Goal: Check status

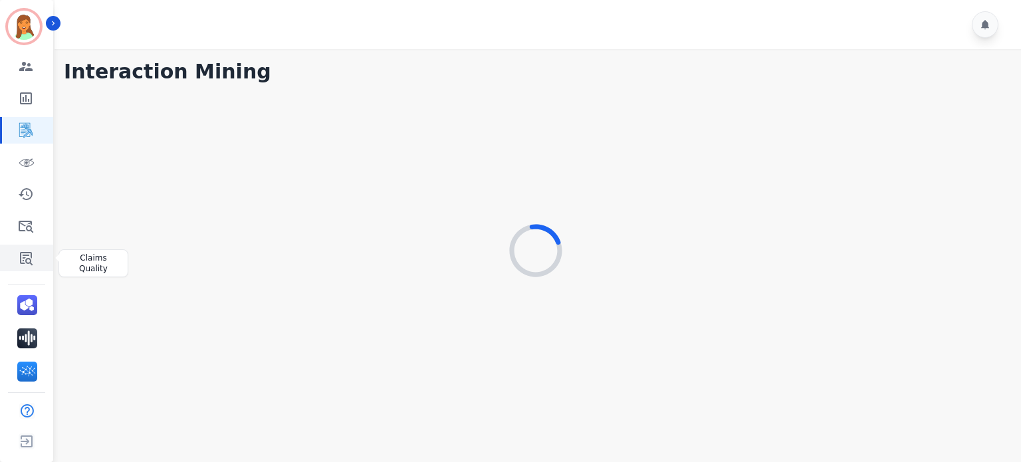
click at [27, 255] on icon "Sidebar" at bounding box center [26, 258] width 16 height 16
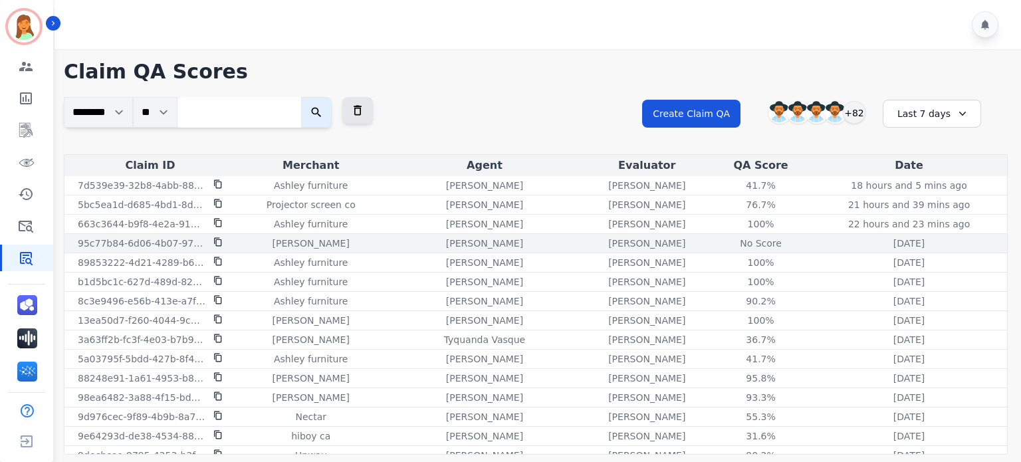
click at [217, 244] on icon at bounding box center [217, 241] width 9 height 9
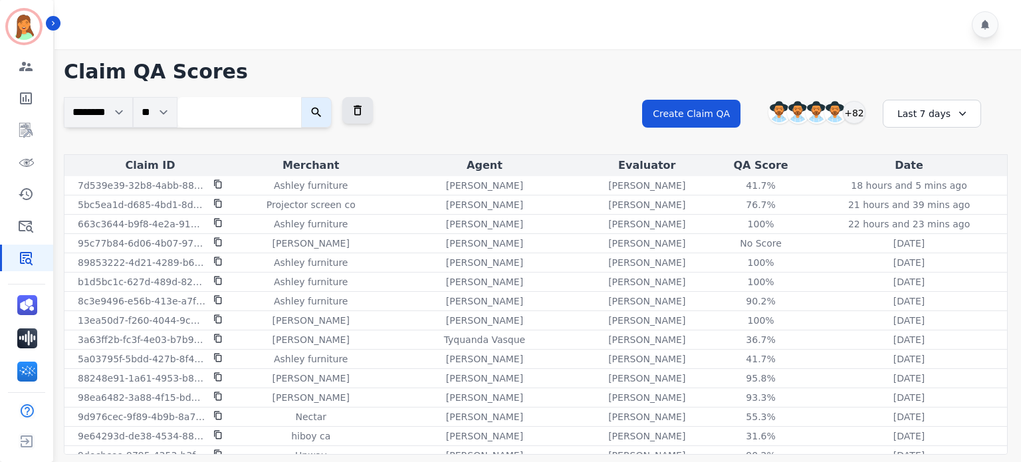
drag, startPoint x: 219, startPoint y: 187, endPoint x: 187, endPoint y: 158, distance: 43.8
click at [186, 158] on div "Claim ID" at bounding box center [150, 166] width 166 height 16
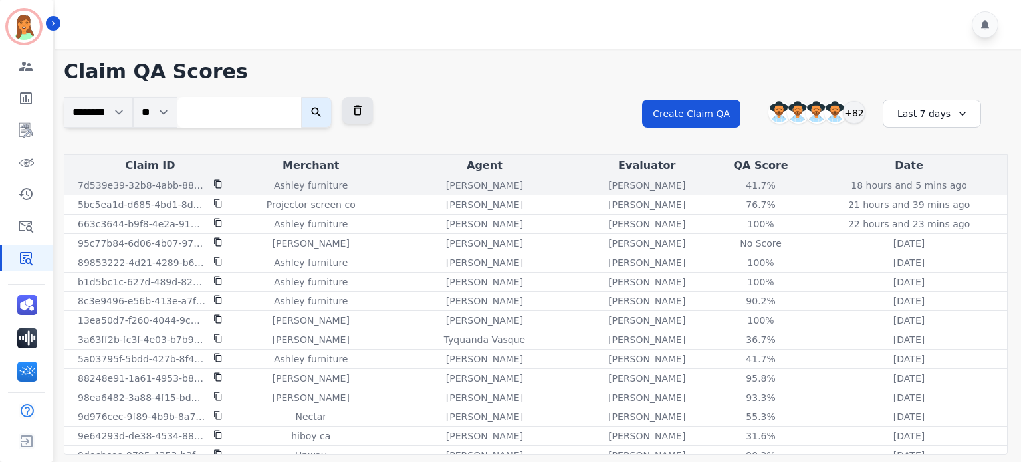
click at [218, 182] on icon at bounding box center [217, 184] width 7 height 9
click at [736, 187] on div "41.7%" at bounding box center [761, 185] width 60 height 13
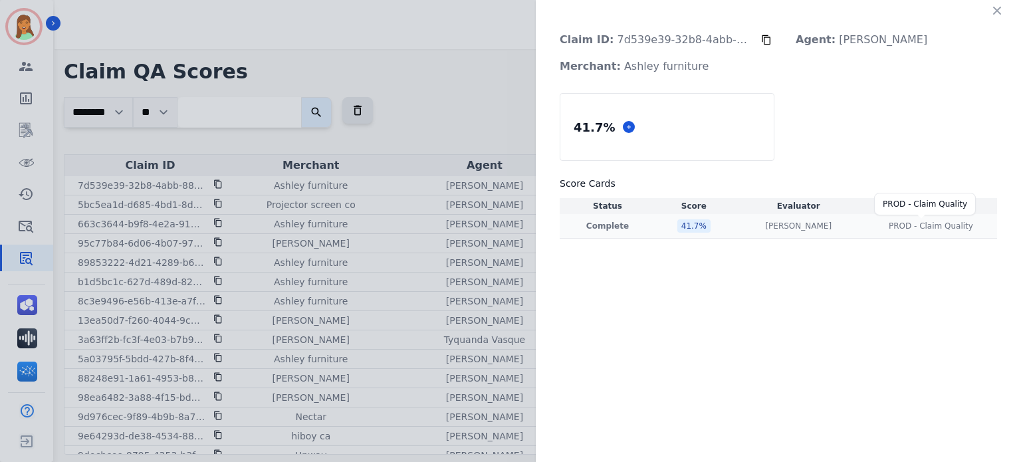
click at [889, 229] on span "PROD - Claim Quality" at bounding box center [931, 226] width 84 height 11
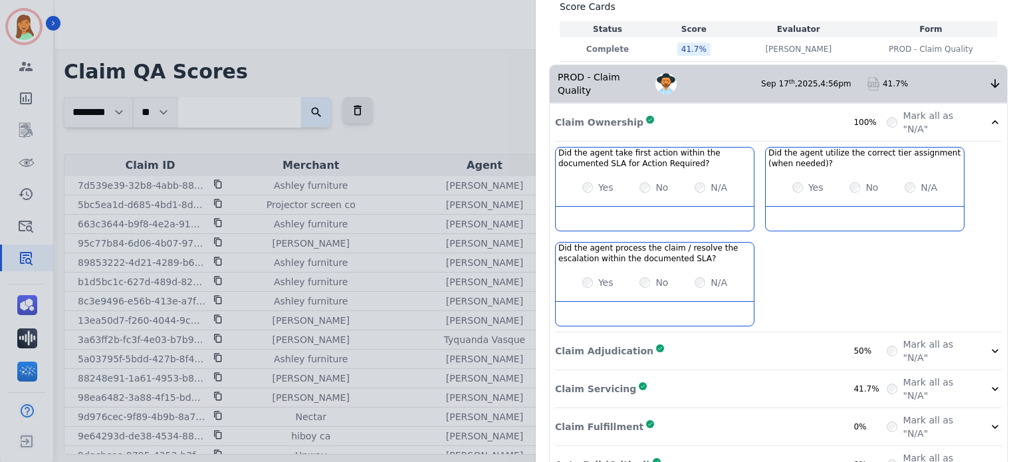
scroll to position [266, 0]
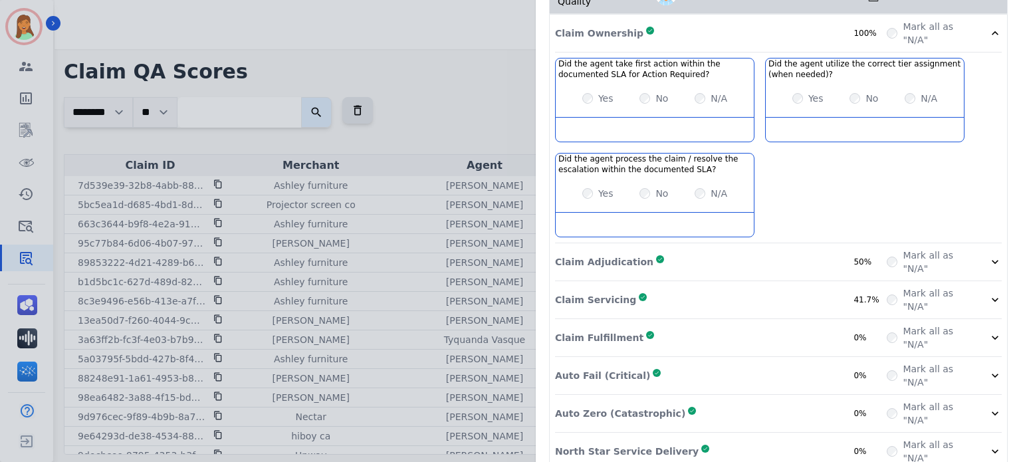
click at [814, 249] on div "Claim Adjudication Complete 50%" at bounding box center [721, 262] width 332 height 27
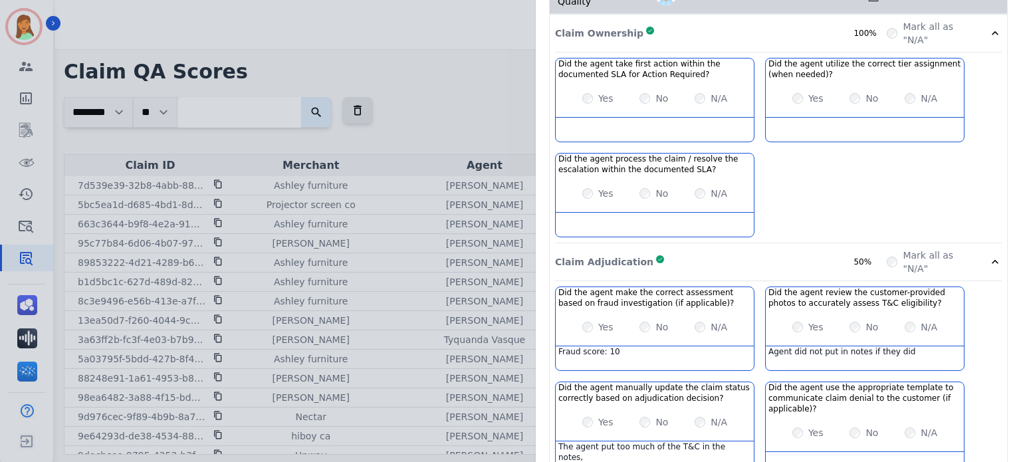
scroll to position [443, 0]
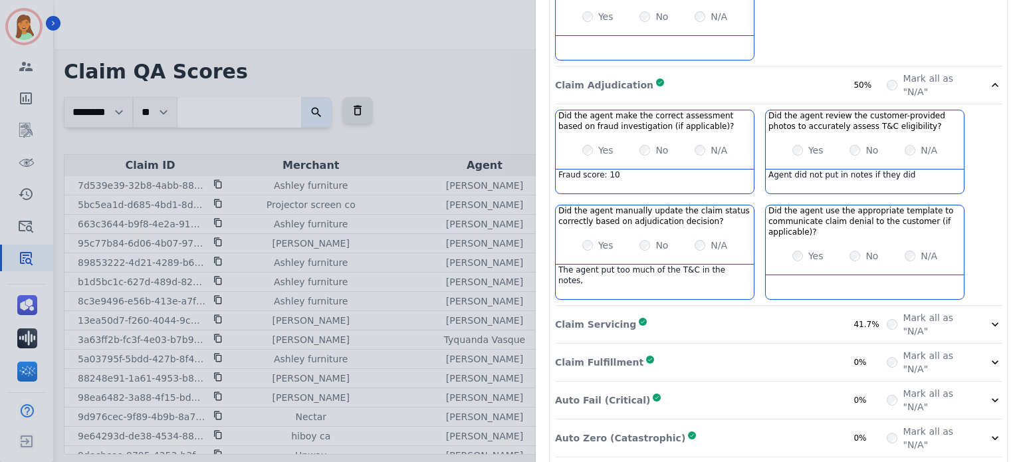
click at [817, 317] on div "Claim Servicing Complete 41.7%" at bounding box center [721, 324] width 332 height 27
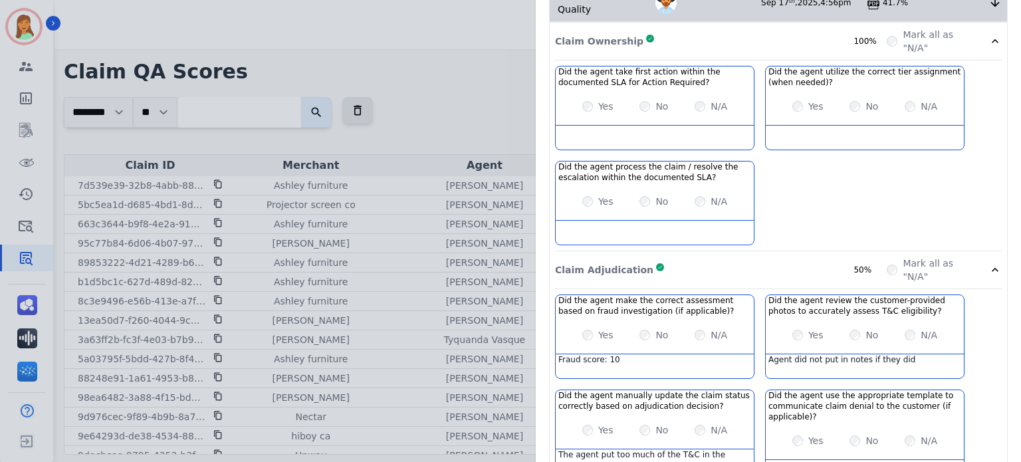
scroll to position [0, 0]
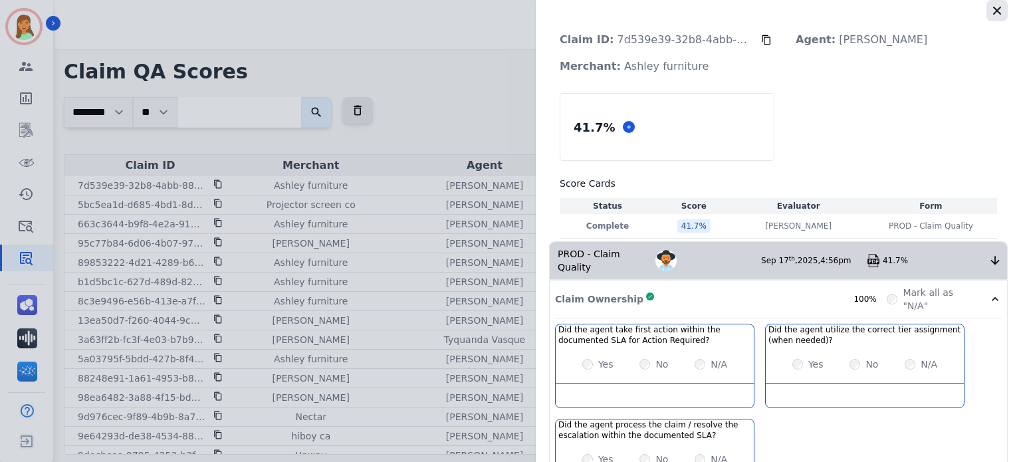
click at [999, 12] on button "button" at bounding box center [997, 10] width 21 height 21
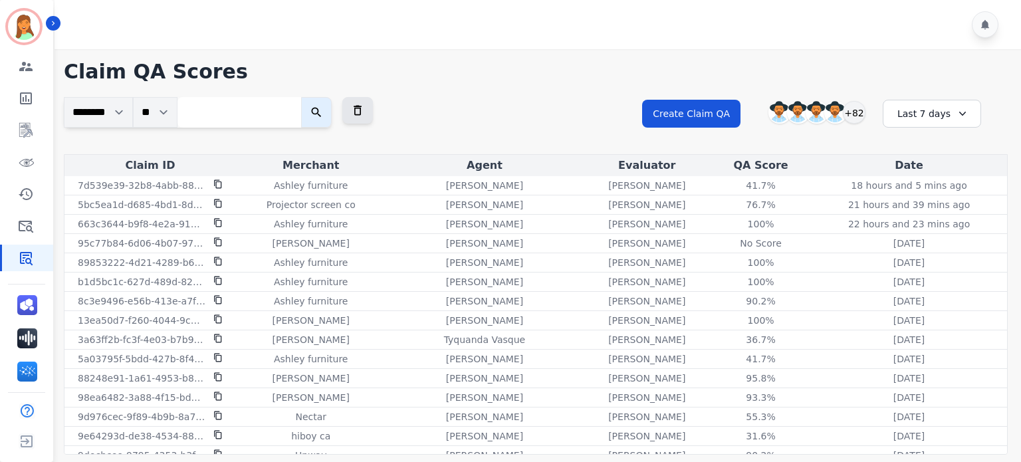
click at [299, 110] on input "search" at bounding box center [240, 112] width 124 height 31
paste input "**********"
type input "**********"
click at [315, 97] on button "submit" at bounding box center [330, 112] width 31 height 31
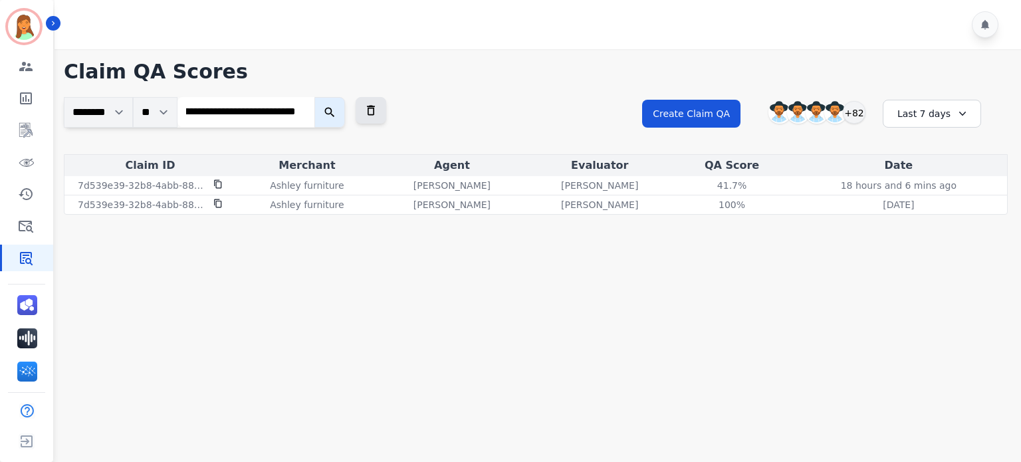
scroll to position [0, 0]
